Goal: Transaction & Acquisition: Download file/media

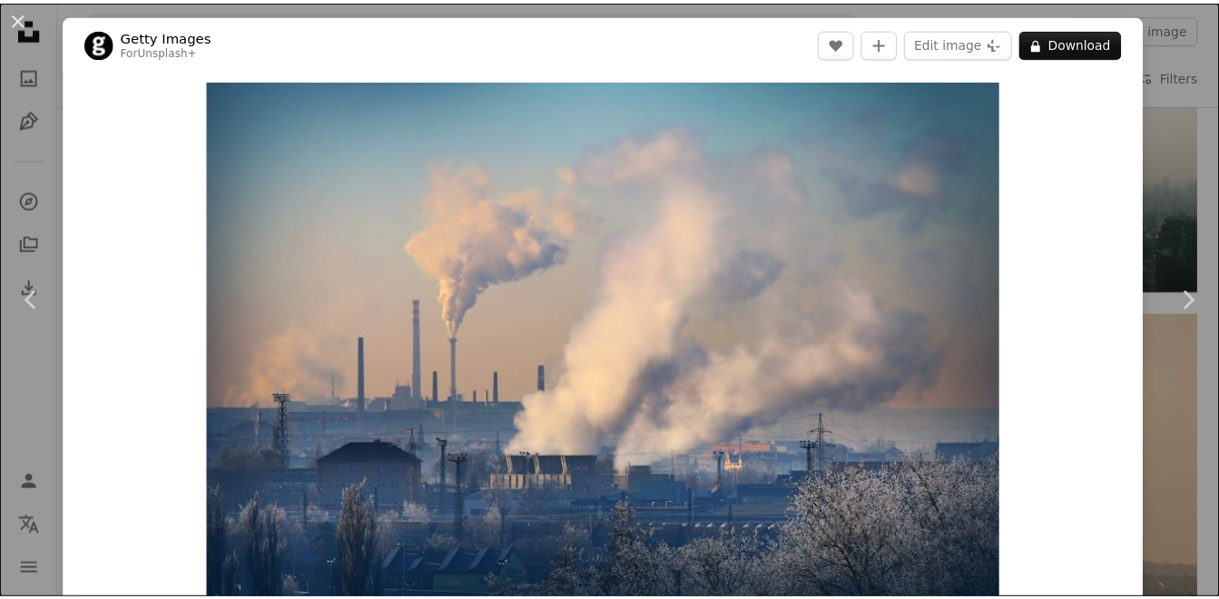
scroll to position [363, 0]
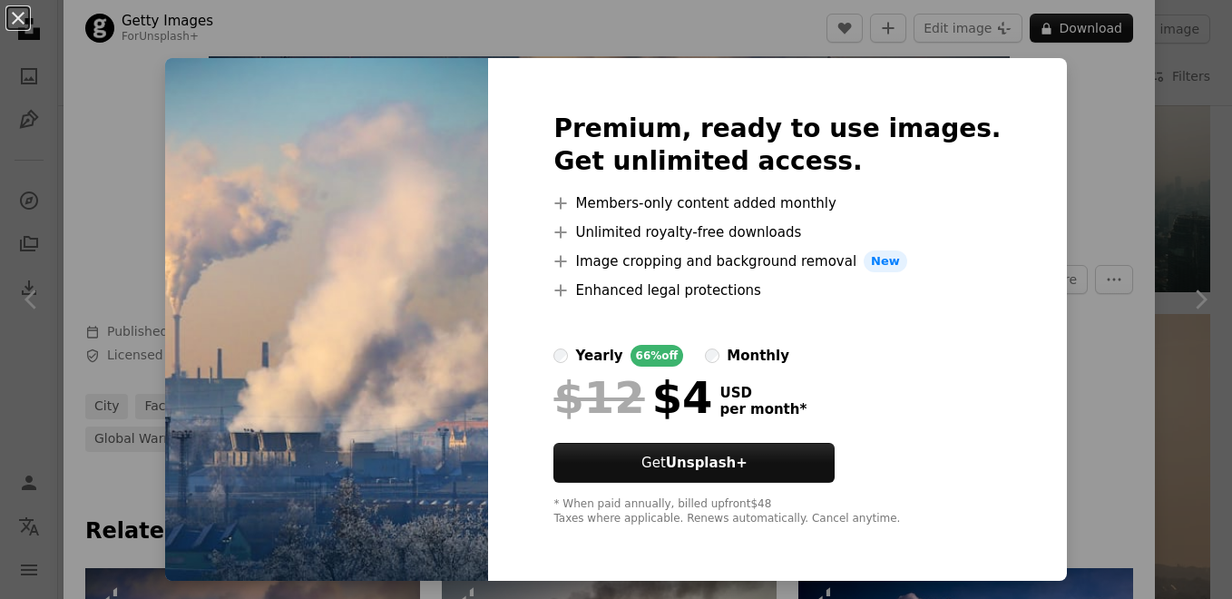
click at [1163, 162] on div "An X shape Premium, ready to use images. Get unlimited access. A plus sign Memb…" at bounding box center [616, 299] width 1232 height 599
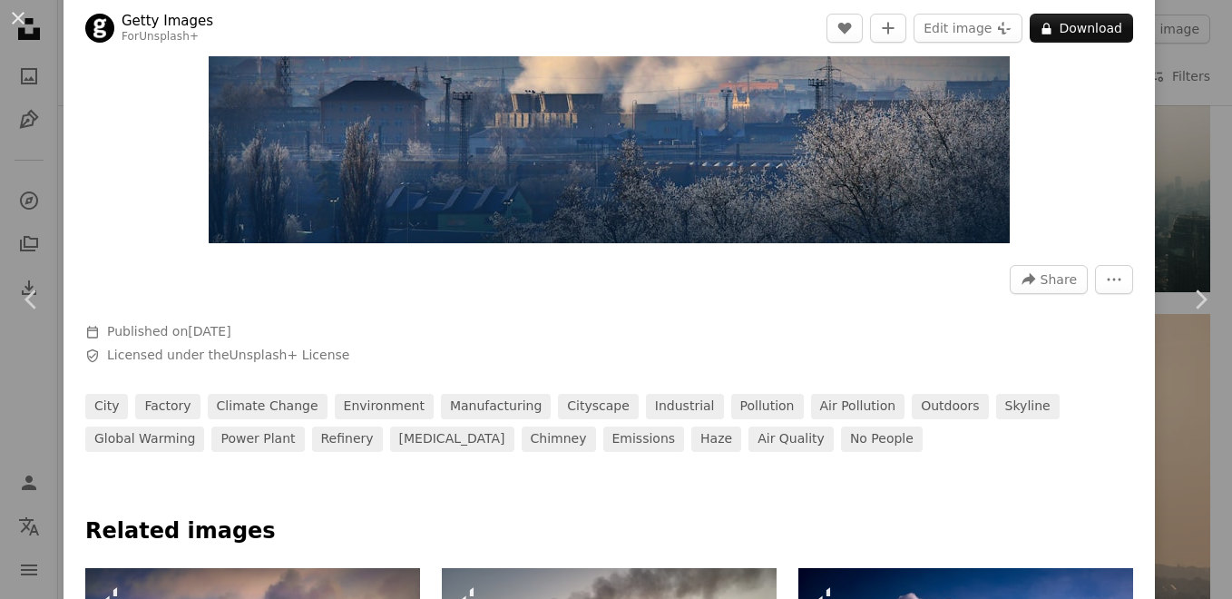
click at [1184, 165] on div "An X shape Chevron left Chevron right Getty Images For Unsplash+ A heart A plus…" at bounding box center [616, 299] width 1232 height 599
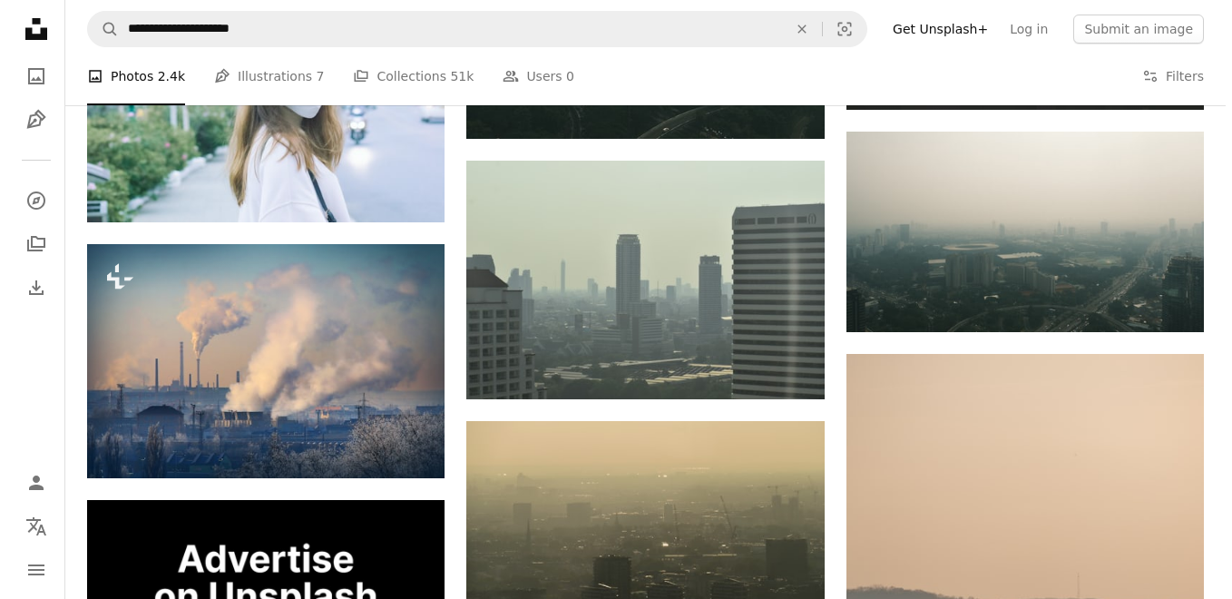
scroll to position [2360, 0]
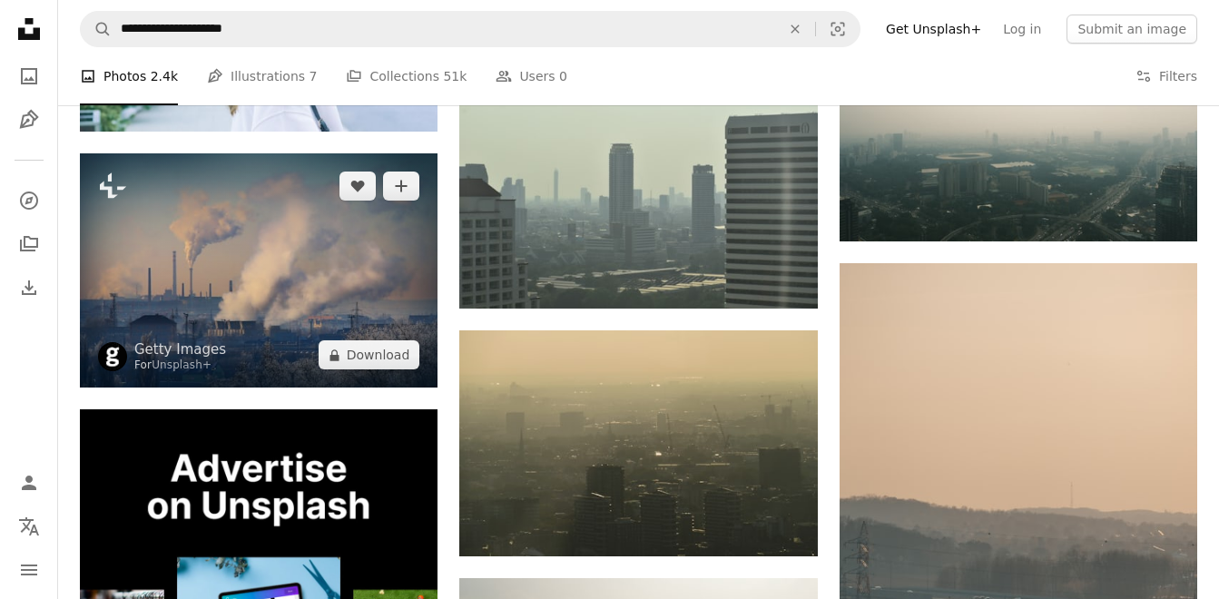
click at [240, 274] on img at bounding box center [259, 270] width 358 height 235
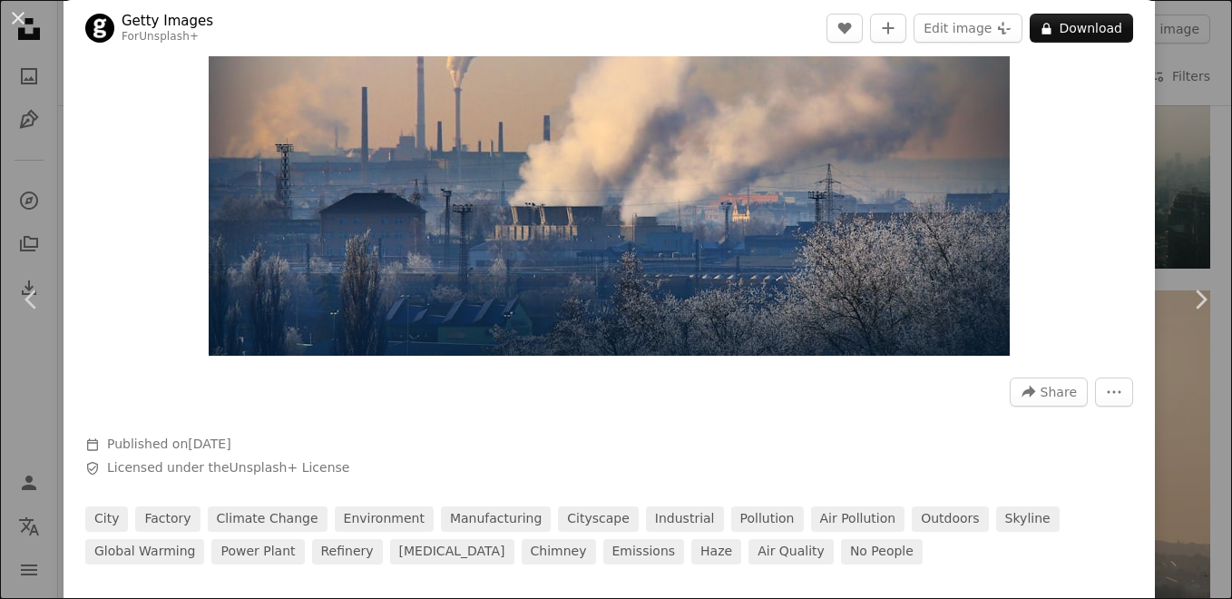
scroll to position [272, 0]
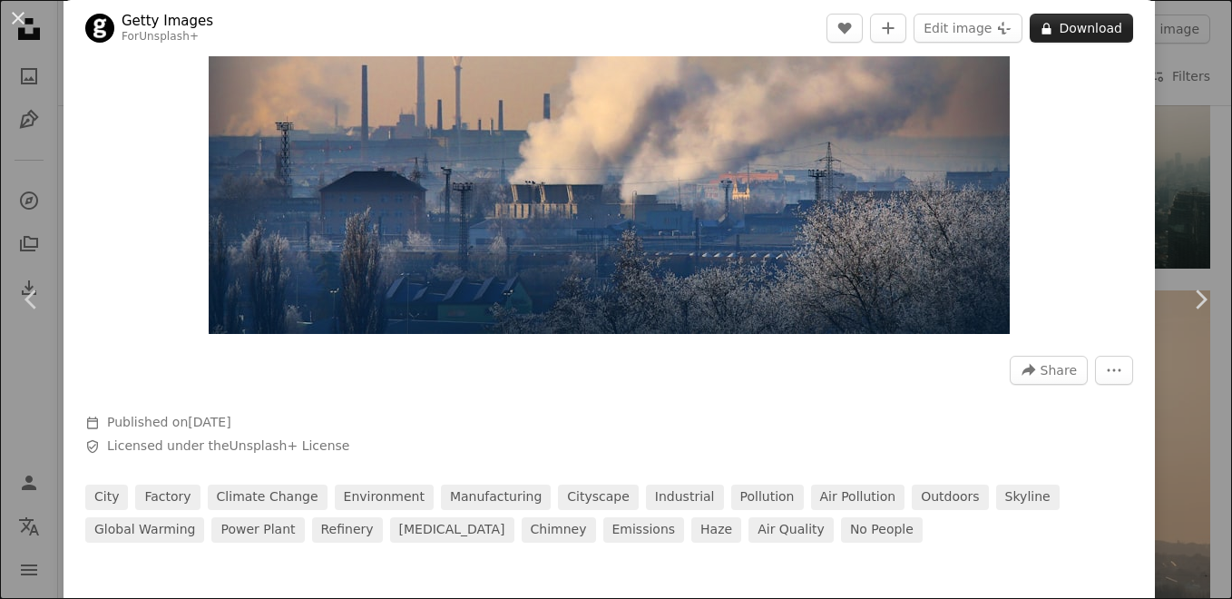
click at [1068, 22] on button "A lock Download" at bounding box center [1081, 28] width 103 height 29
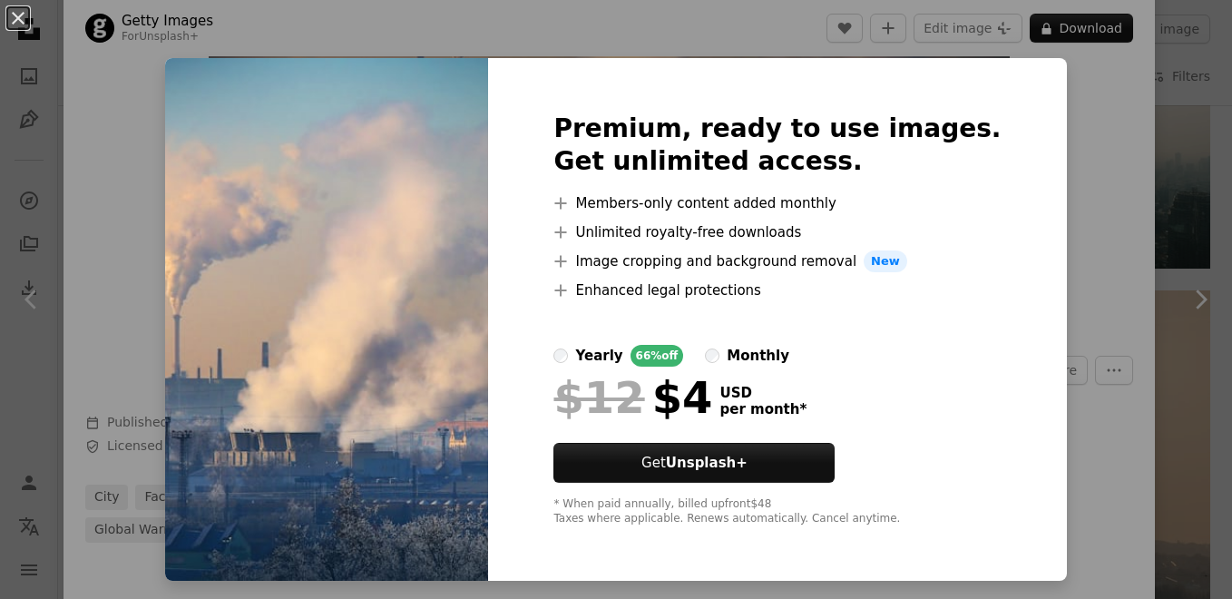
click at [1190, 197] on div "An X shape Premium, ready to use images. Get unlimited access. A plus sign Memb…" at bounding box center [616, 299] width 1232 height 599
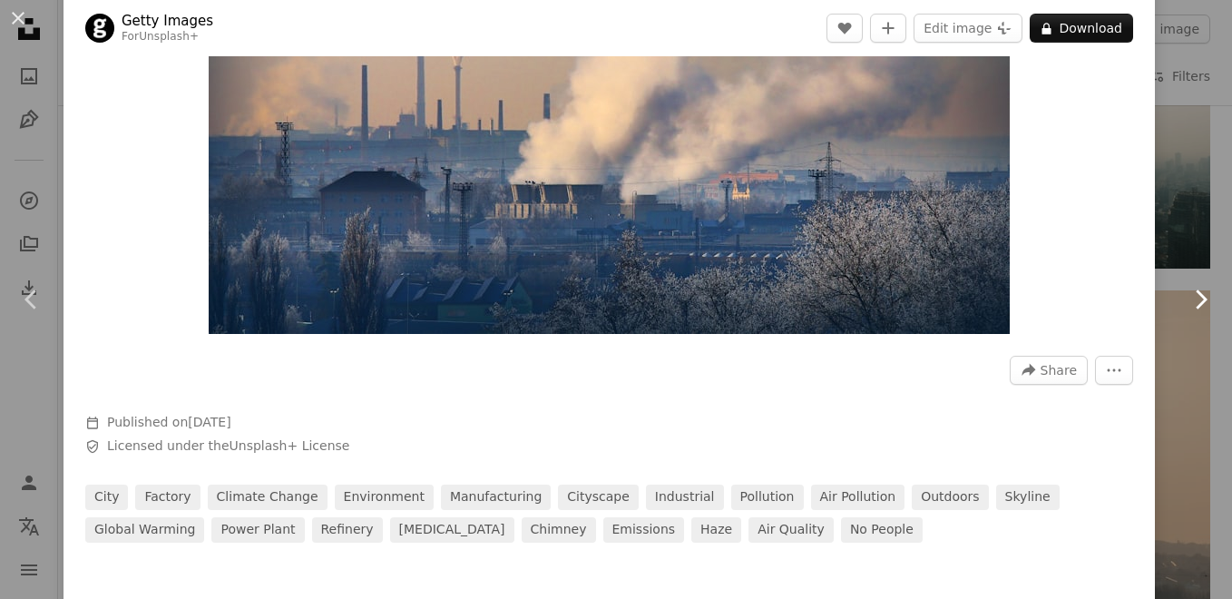
click at [1186, 305] on icon "Chevron right" at bounding box center [1200, 299] width 29 height 29
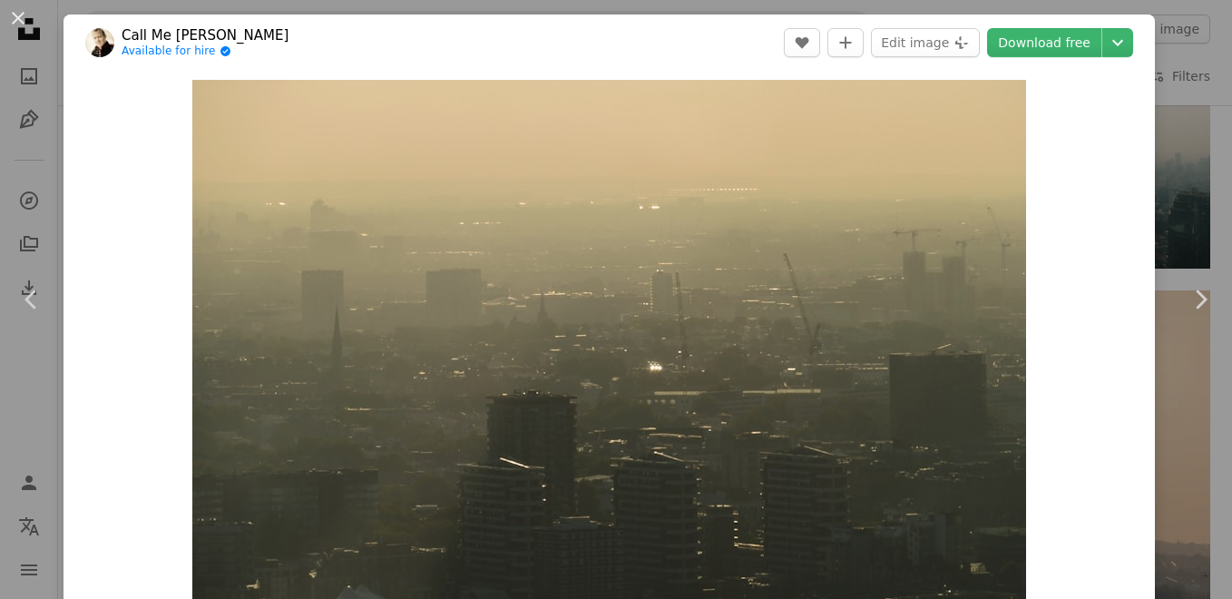
drag, startPoint x: 814, startPoint y: 221, endPoint x: 1153, endPoint y: 93, distance: 361.9
click at [1153, 93] on div "An X shape Chevron left Chevron right Call Me [PERSON_NAME] Available for hire …" at bounding box center [616, 299] width 1232 height 599
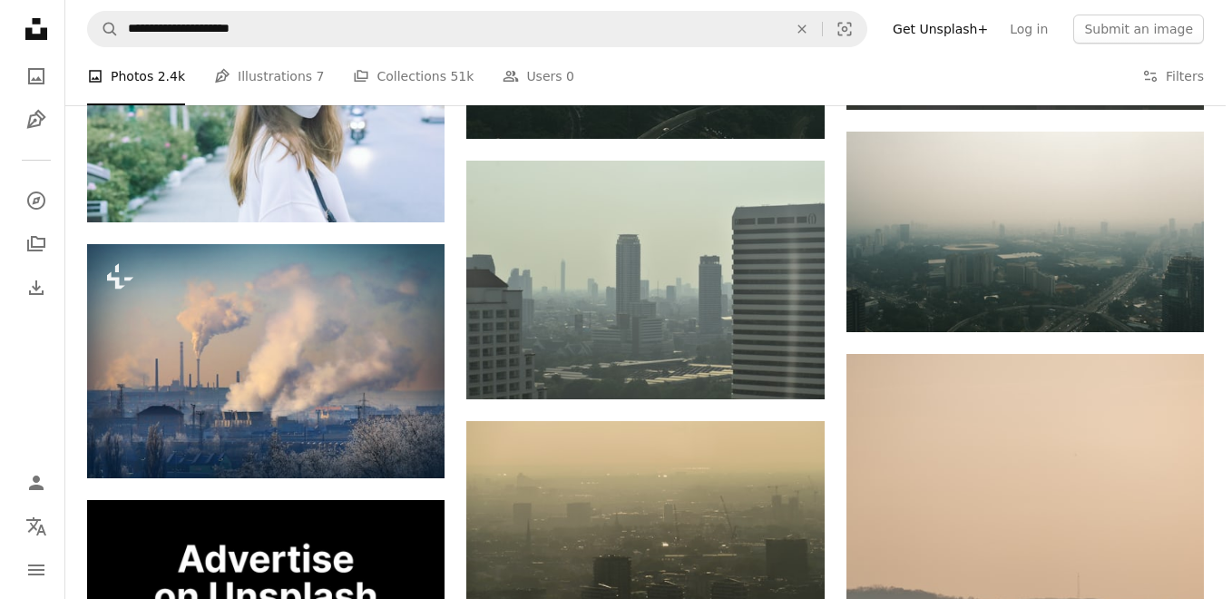
scroll to position [2269, 0]
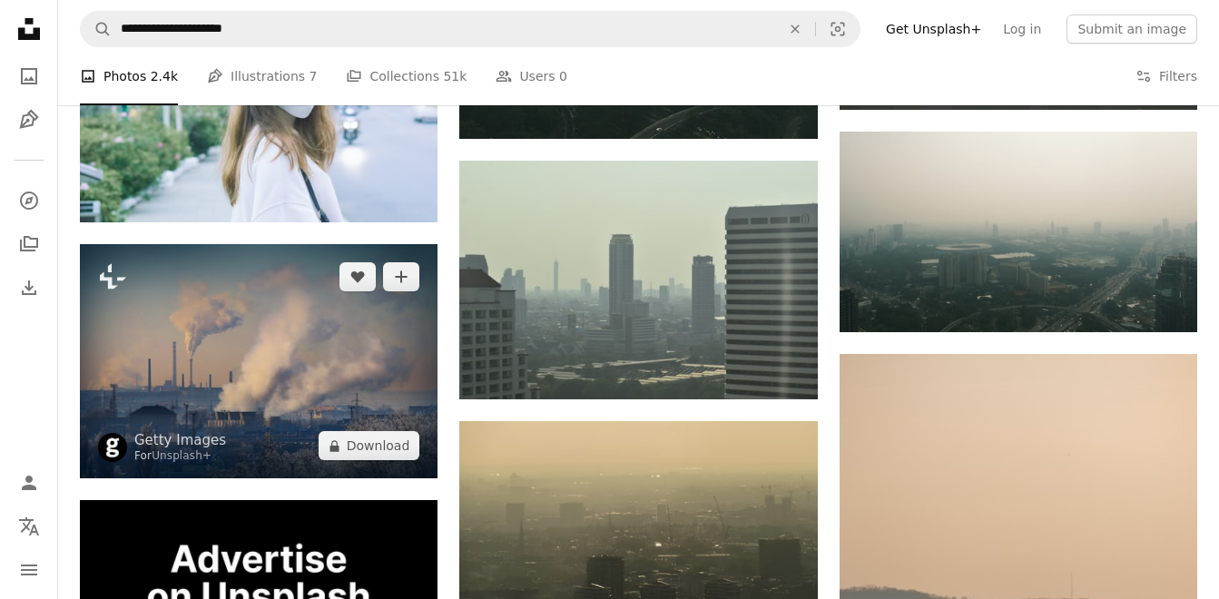
click at [315, 367] on img at bounding box center [259, 361] width 358 height 235
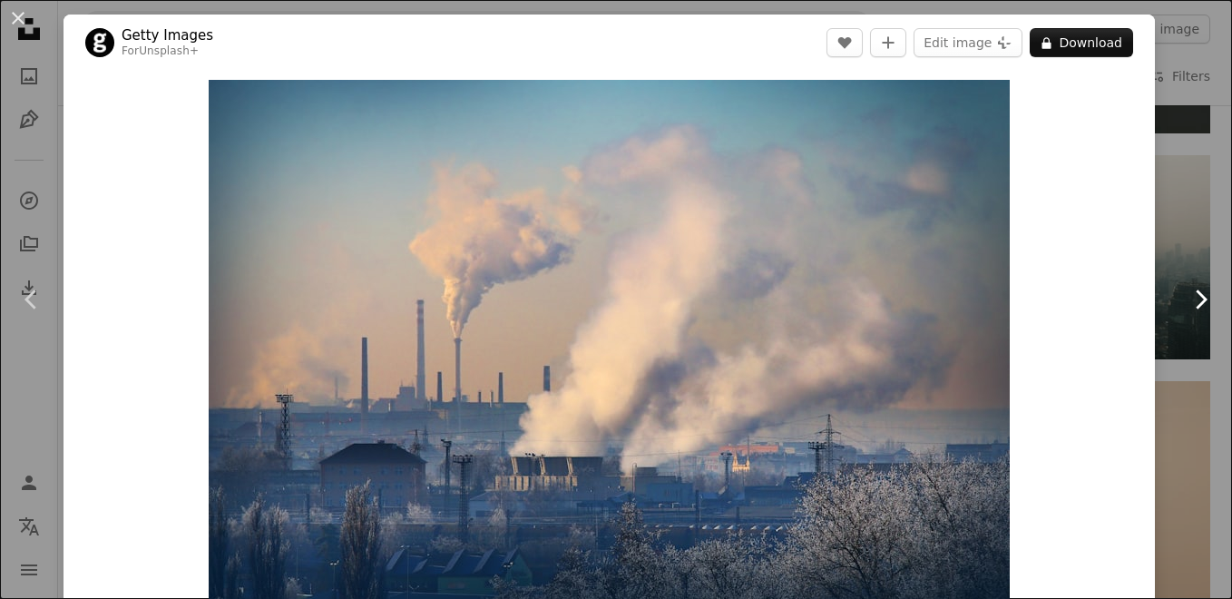
click at [1196, 292] on icon at bounding box center [1202, 298] width 12 height 19
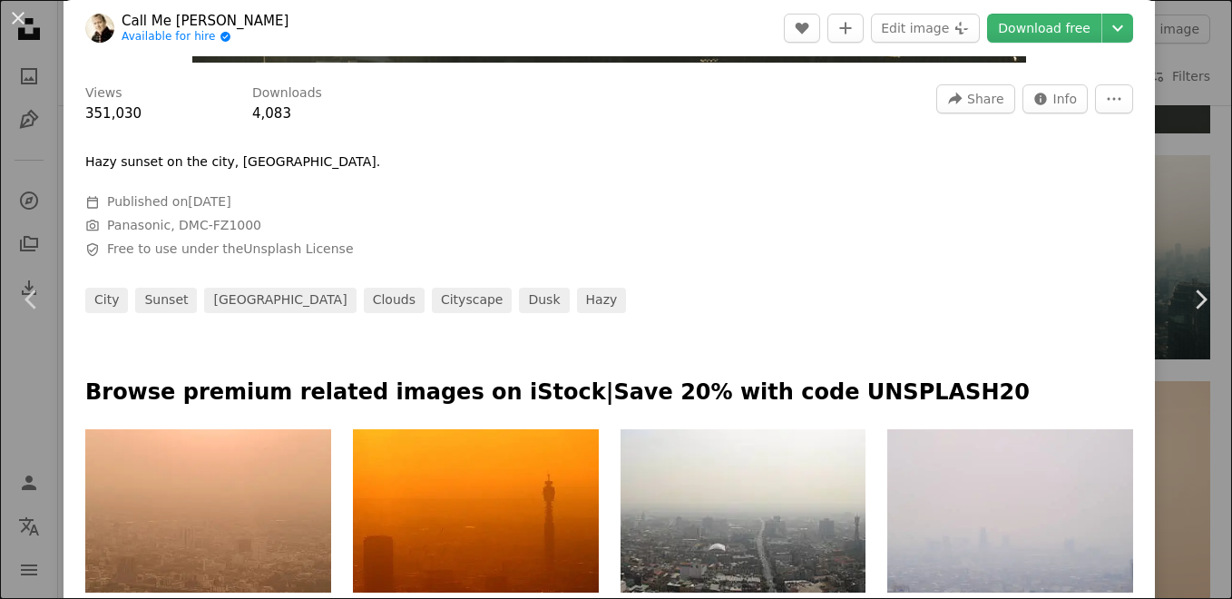
scroll to position [545, 0]
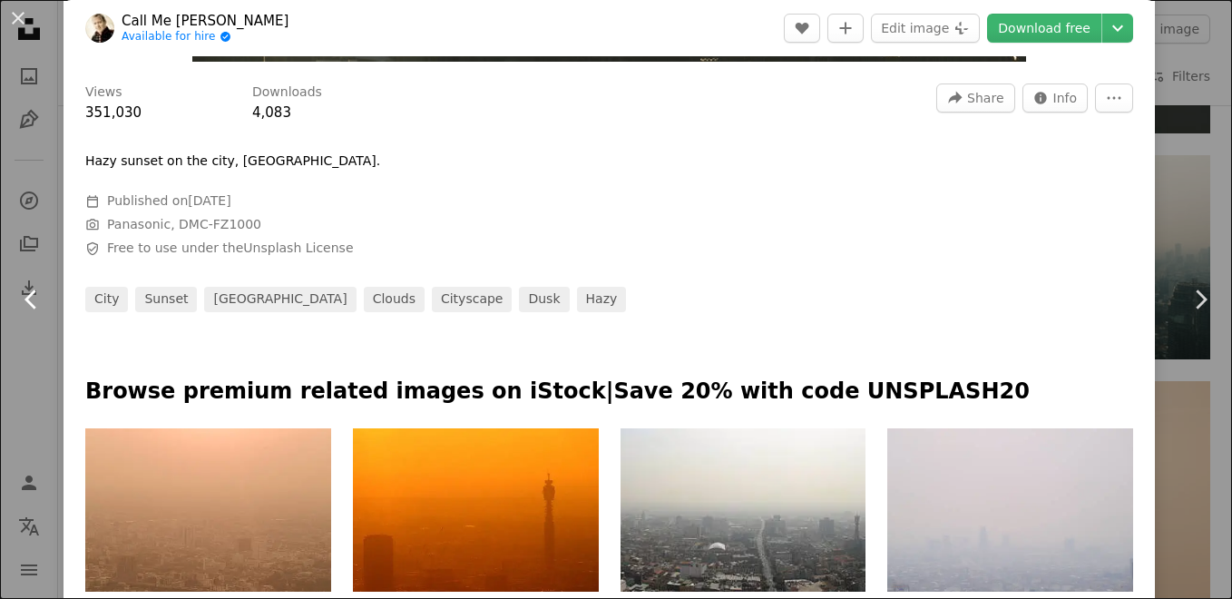
click at [46, 285] on link "Chevron left" at bounding box center [32, 299] width 64 height 174
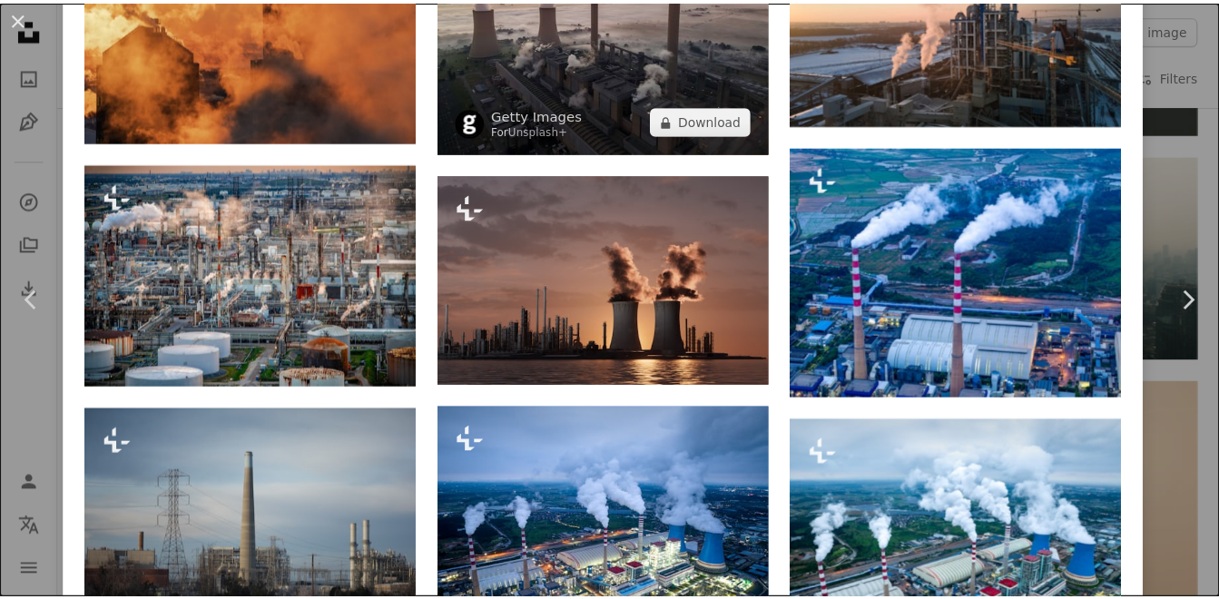
scroll to position [1271, 0]
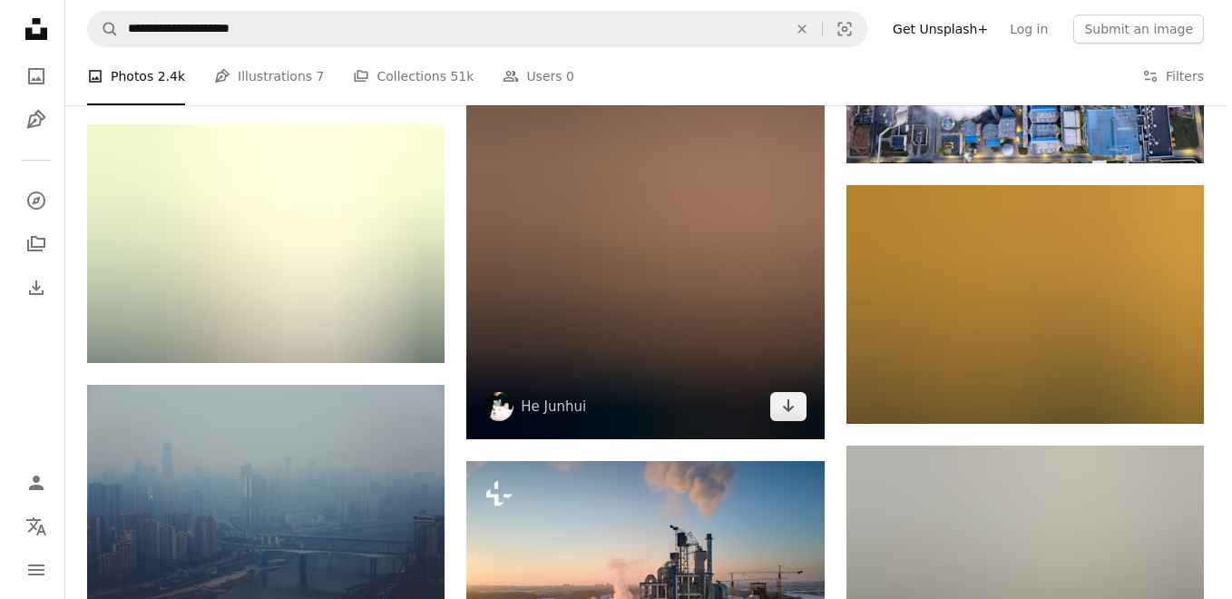
scroll to position [9257, 0]
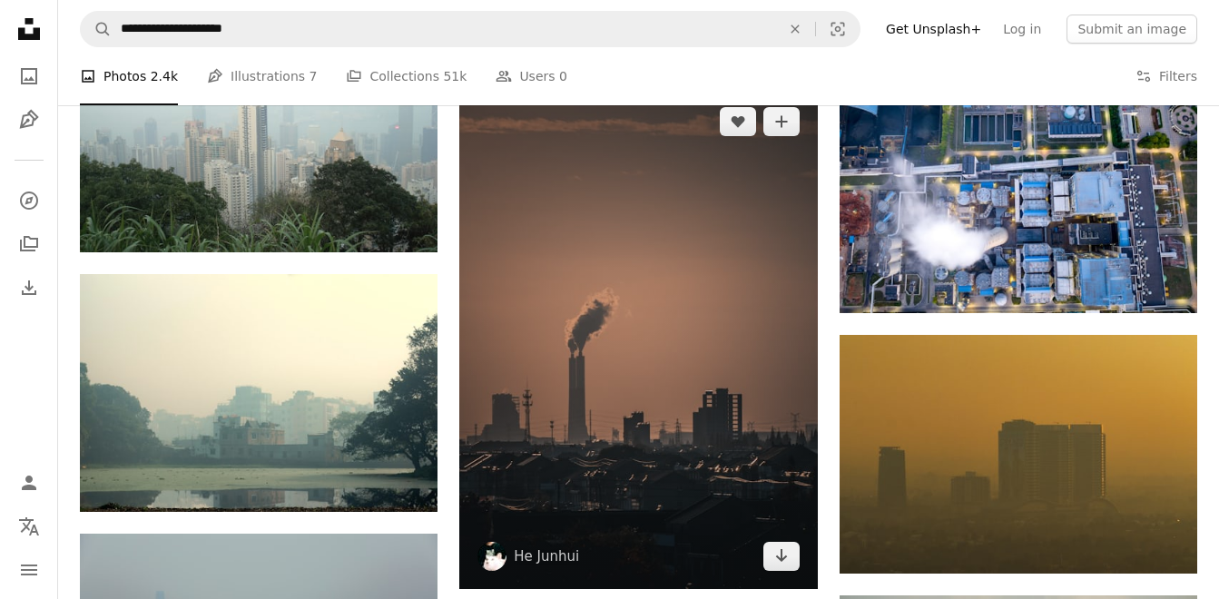
click at [727, 345] on img at bounding box center [638, 339] width 358 height 500
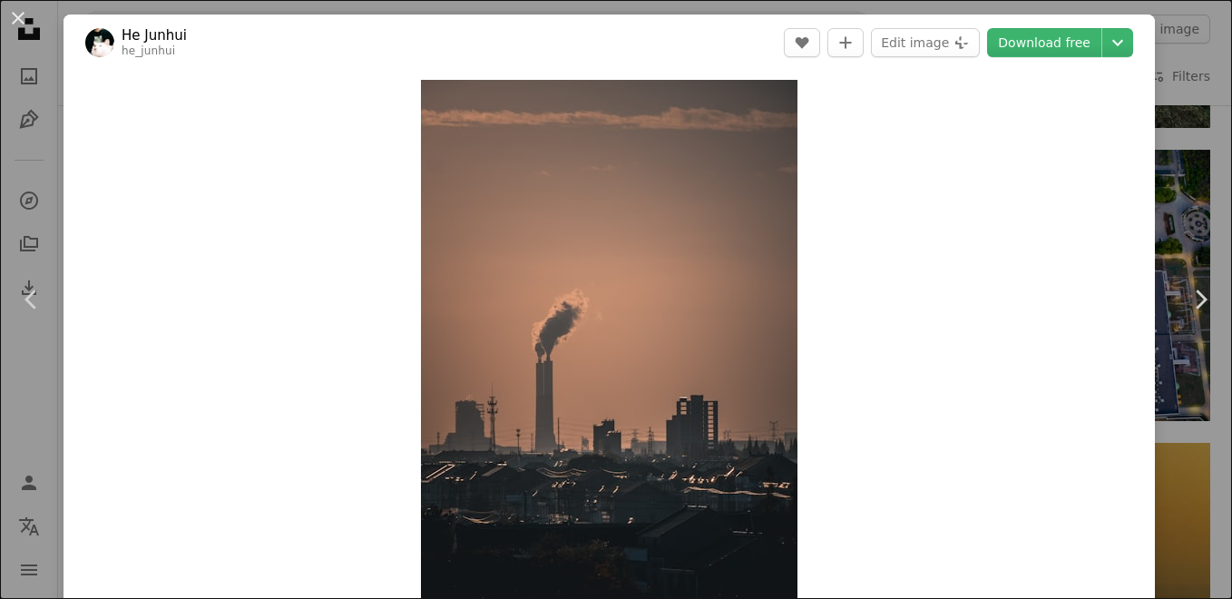
click at [1065, 40] on link "Download free" at bounding box center [1044, 42] width 114 height 29
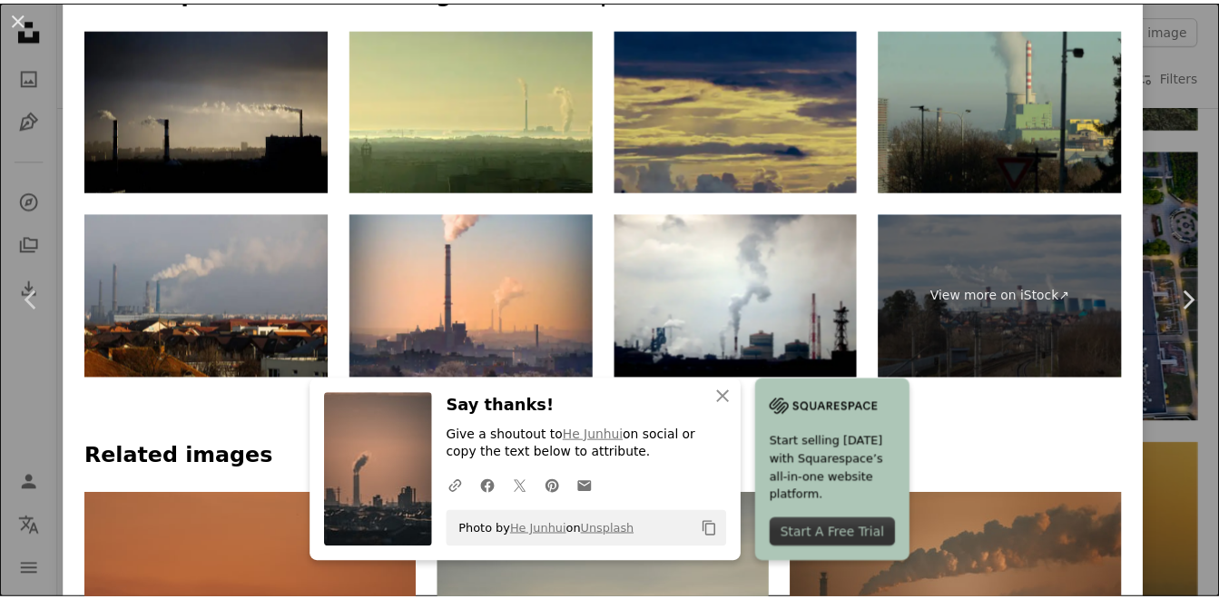
scroll to position [998, 0]
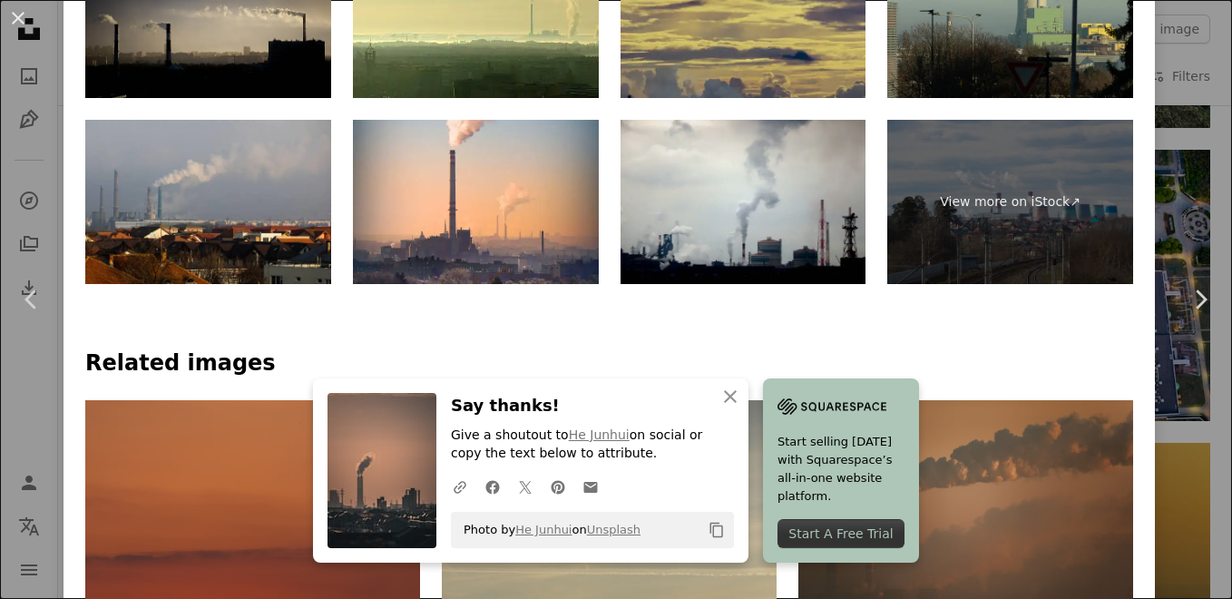
click at [687, 235] on img at bounding box center [744, 202] width 246 height 164
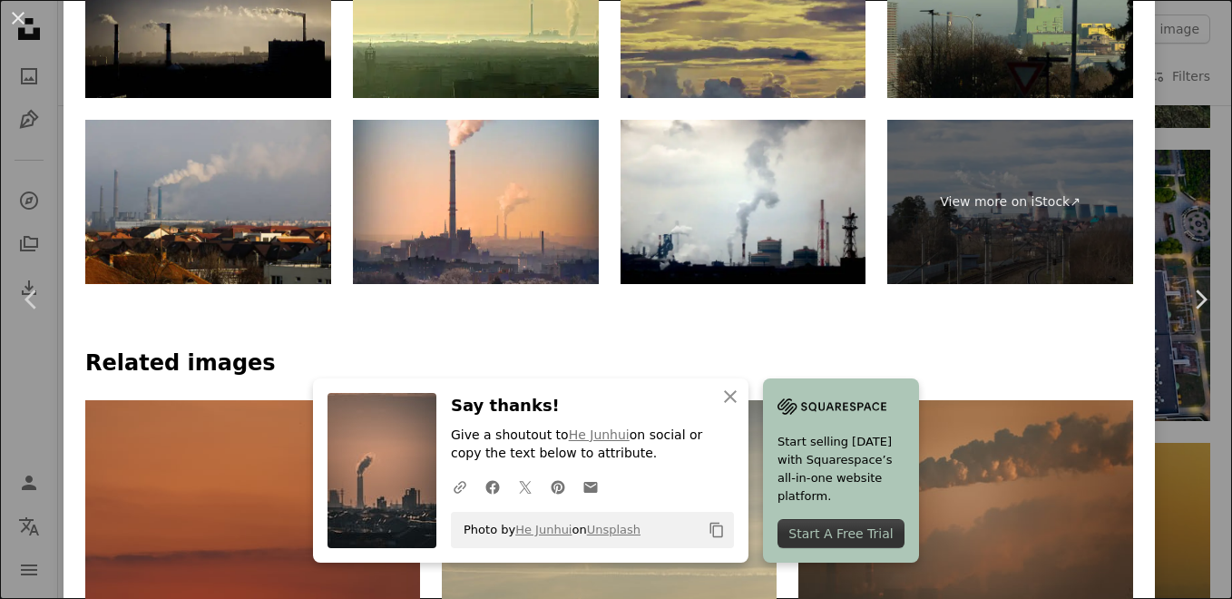
drag, startPoint x: 1179, startPoint y: 172, endPoint x: 1034, endPoint y: 316, distance: 204.7
click at [1179, 172] on div "An X shape Chevron left Chevron right He Junhui he_junhui A heart A plus sign E…" at bounding box center [616, 299] width 1232 height 599
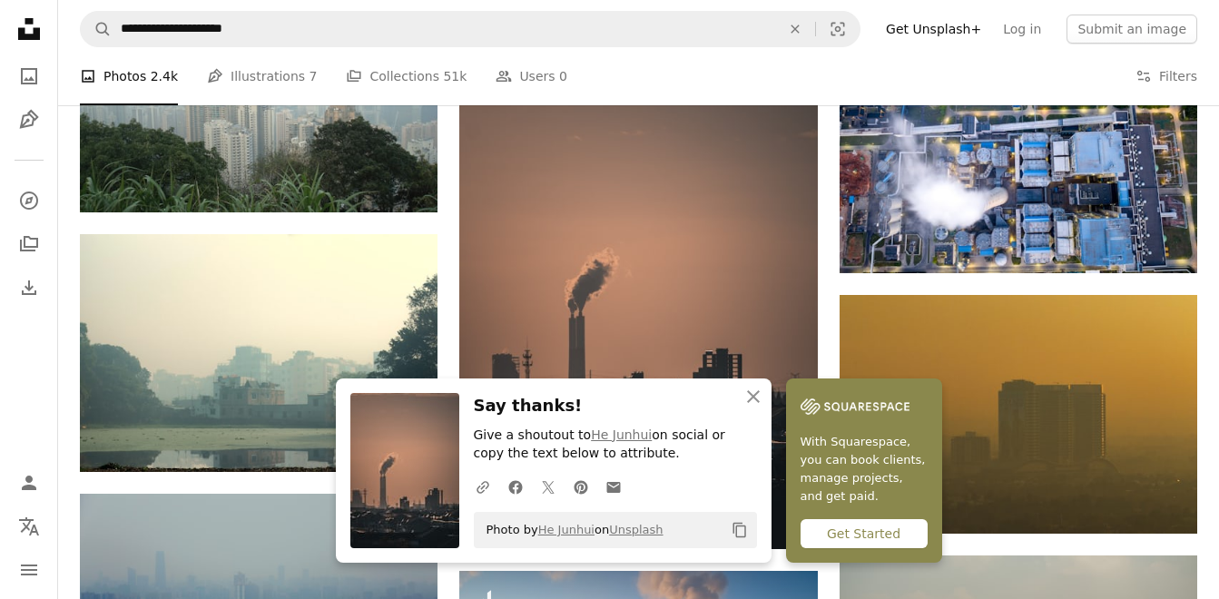
scroll to position [9347, 0]
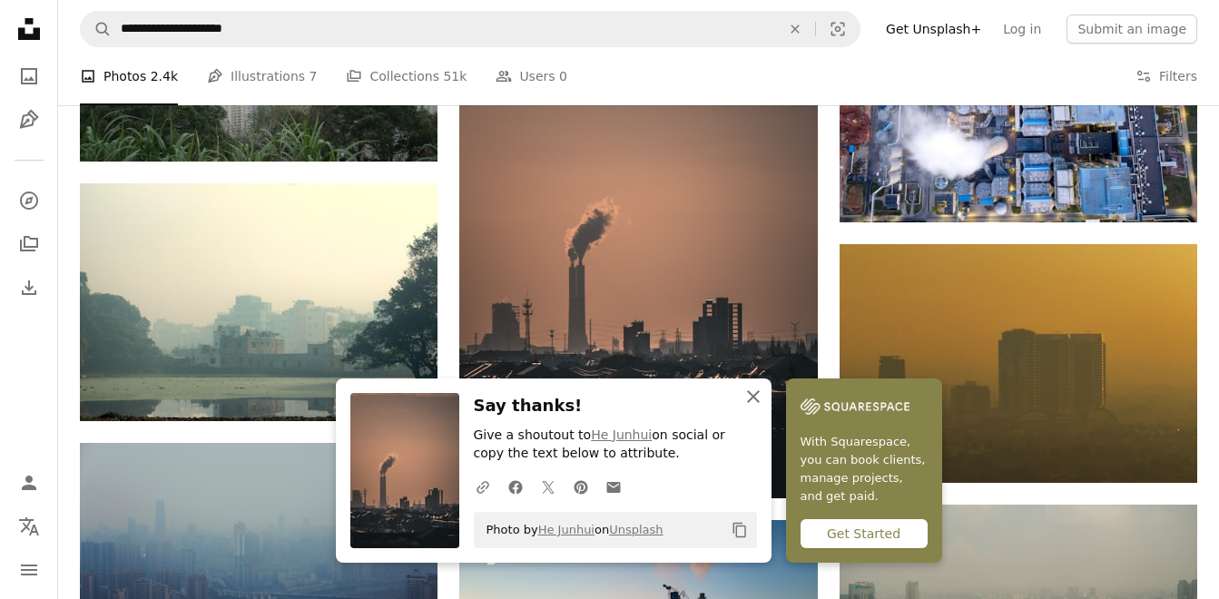
click at [742, 392] on icon "An X shape" at bounding box center [753, 397] width 22 height 22
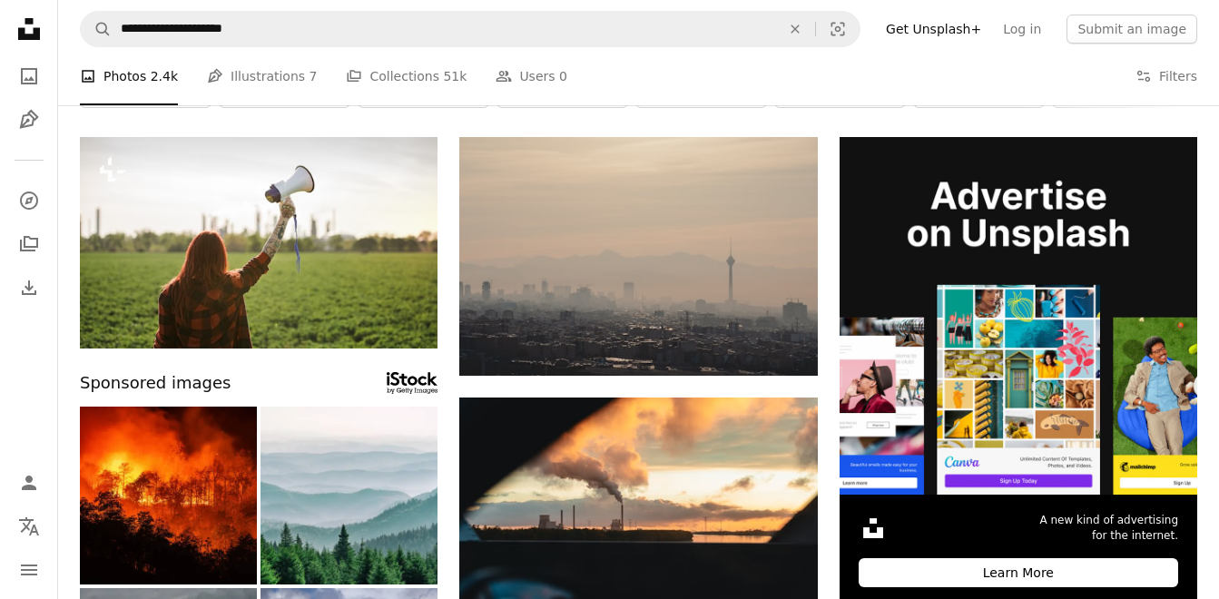
scroll to position [59, 0]
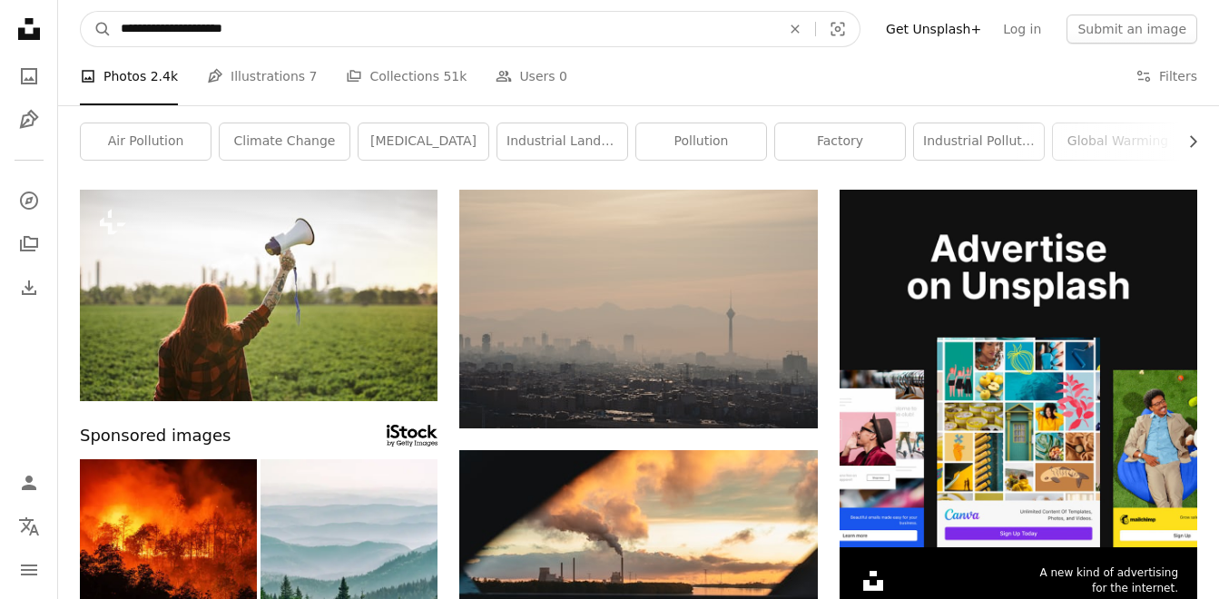
click at [304, 32] on input "**********" at bounding box center [443, 29] width 663 height 34
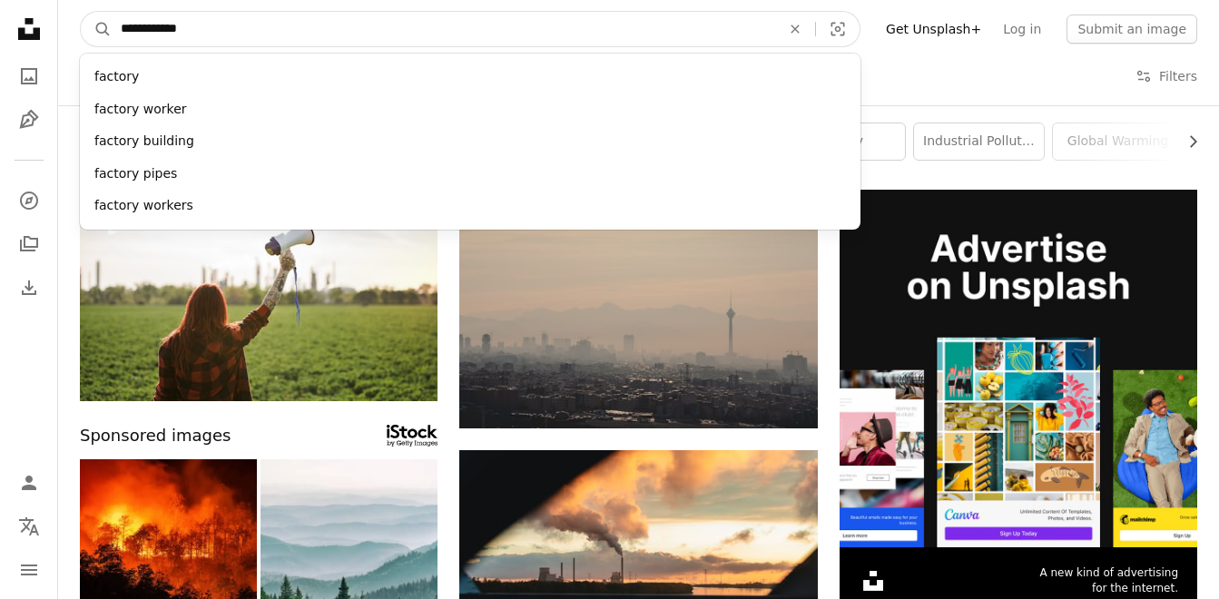
type input "**********"
click button "A magnifying glass" at bounding box center [96, 29] width 31 height 34
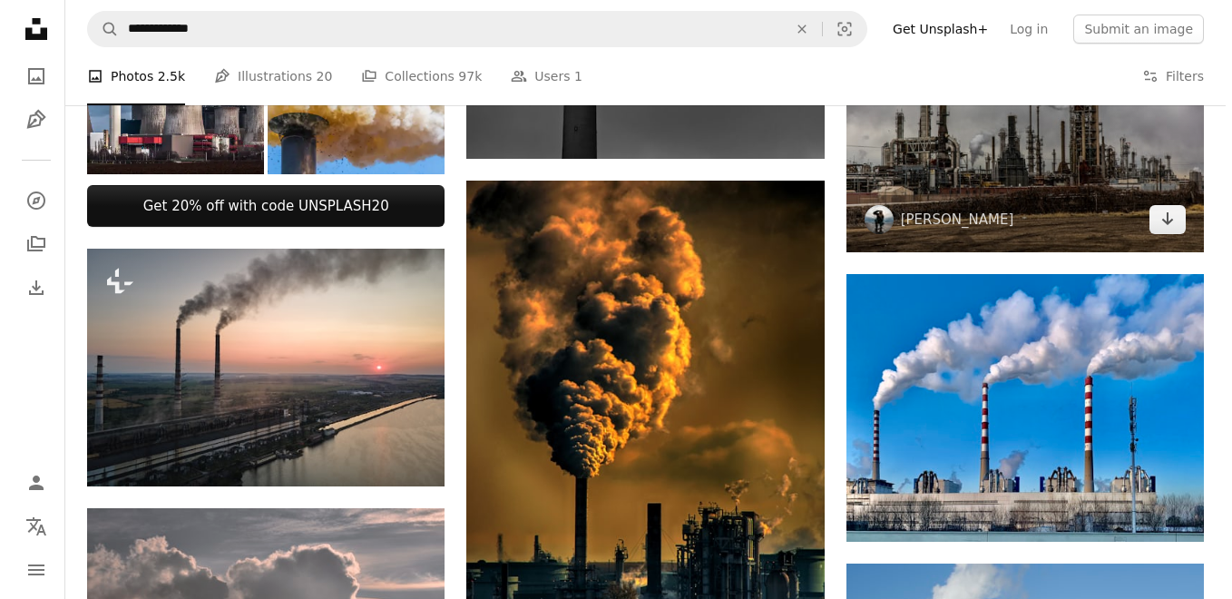
scroll to position [635, 0]
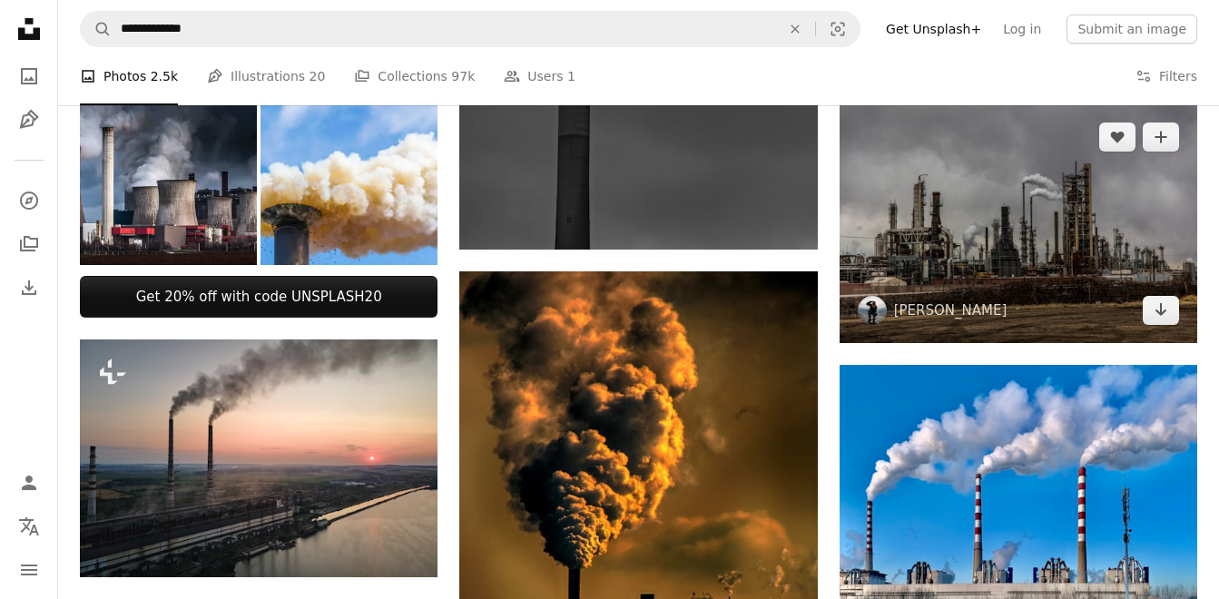
click at [1042, 231] on img at bounding box center [1018, 223] width 358 height 239
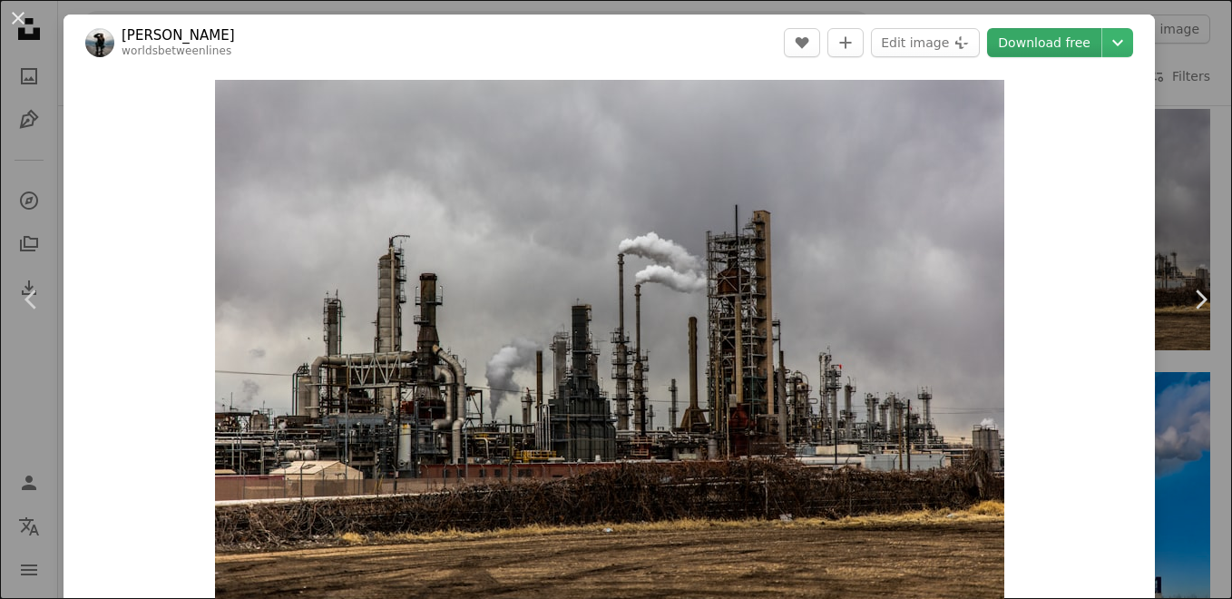
click at [1039, 38] on link "Download free" at bounding box center [1044, 42] width 114 height 29
